Goal: Check status

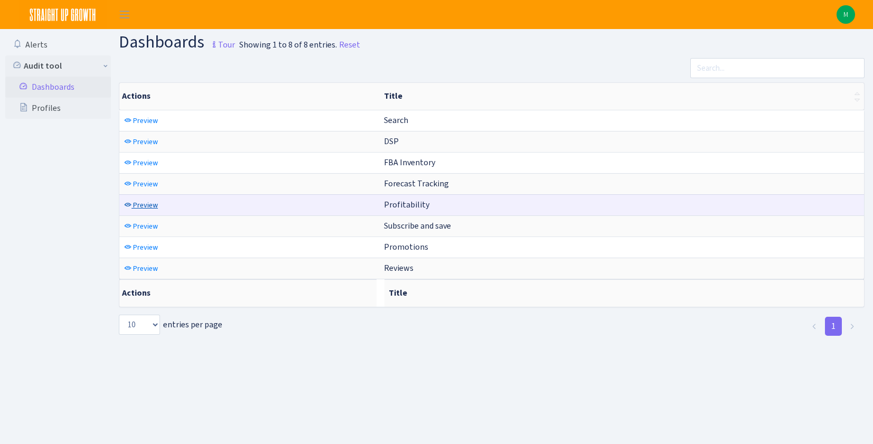
click at [148, 206] on span "Preview" at bounding box center [145, 205] width 25 height 10
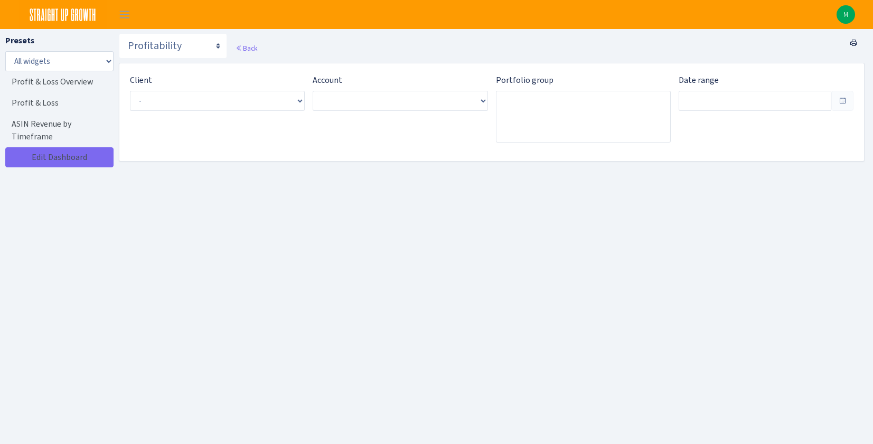
type input "[DATE] - [DATE]"
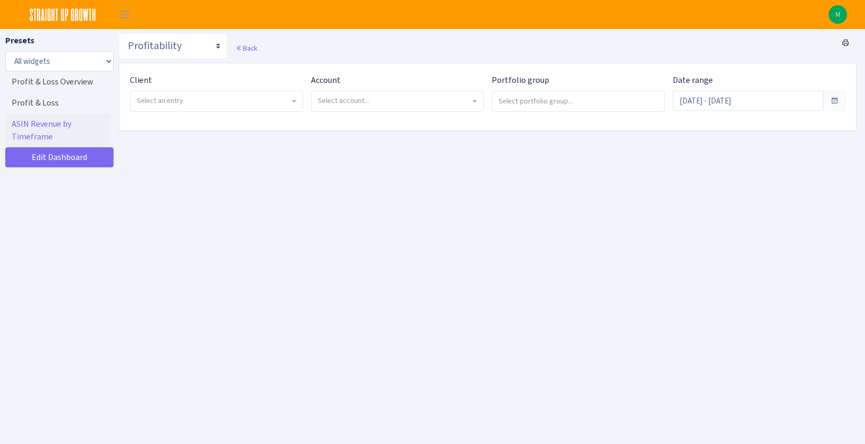
click at [186, 96] on span "Select an entry" at bounding box center [213, 101] width 153 height 11
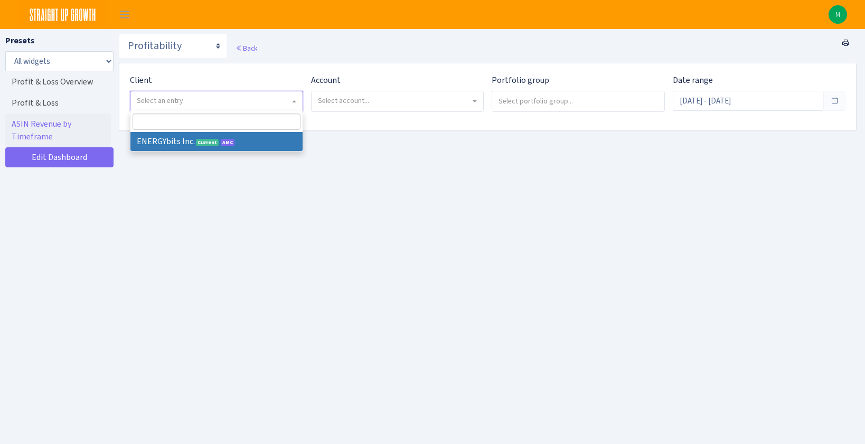
select select "298"
select select
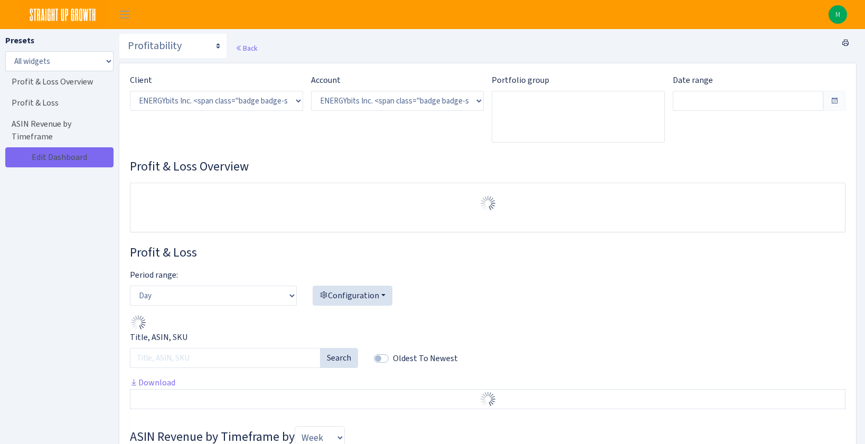
select select "416446232500569"
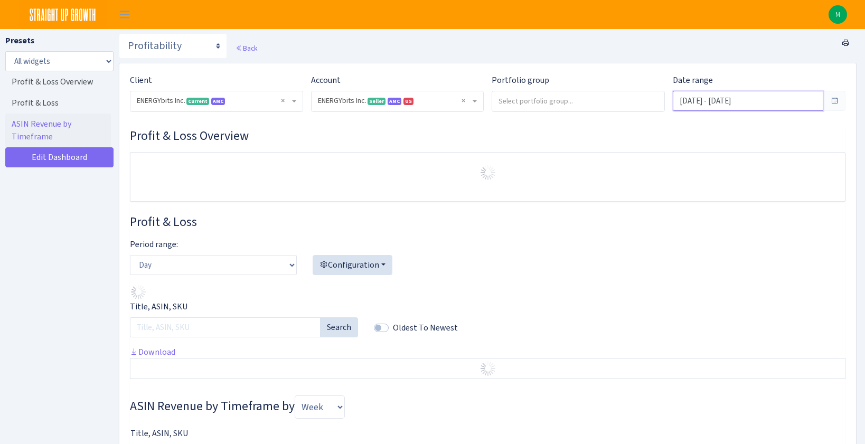
click at [695, 103] on input "[DATE] - [DATE]" at bounding box center [748, 101] width 151 height 20
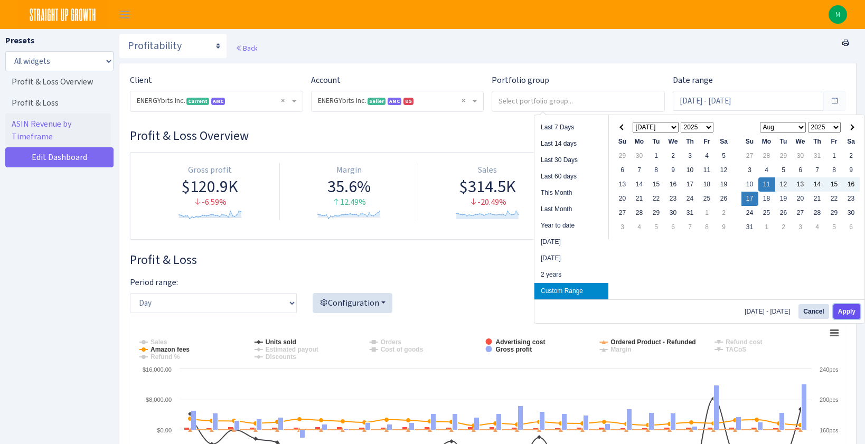
click at [850, 310] on button "Apply" at bounding box center [846, 311] width 27 height 15
type input "[DATE] - [DATE]"
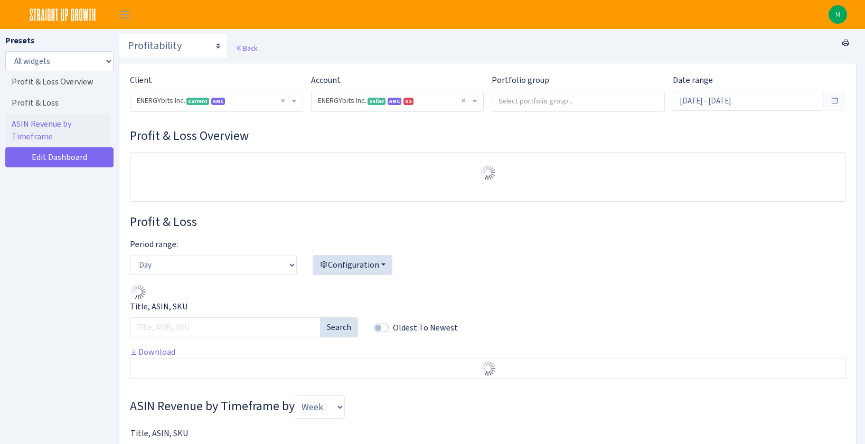
select select "416446232500569"
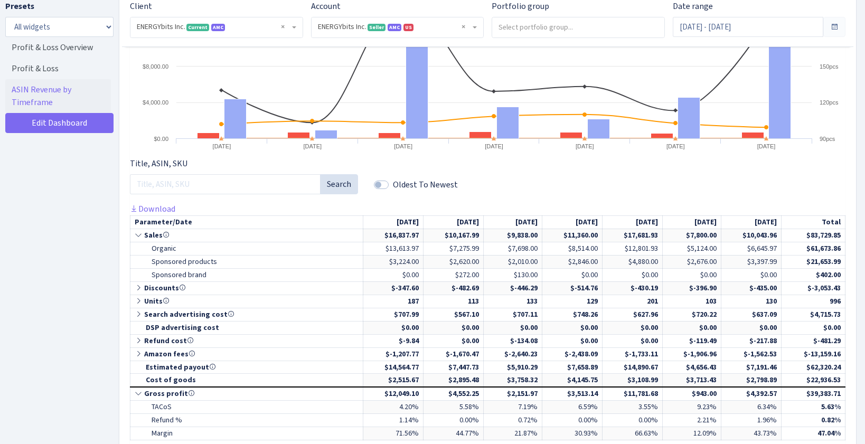
scroll to position [380, 0]
